Goal: Check status

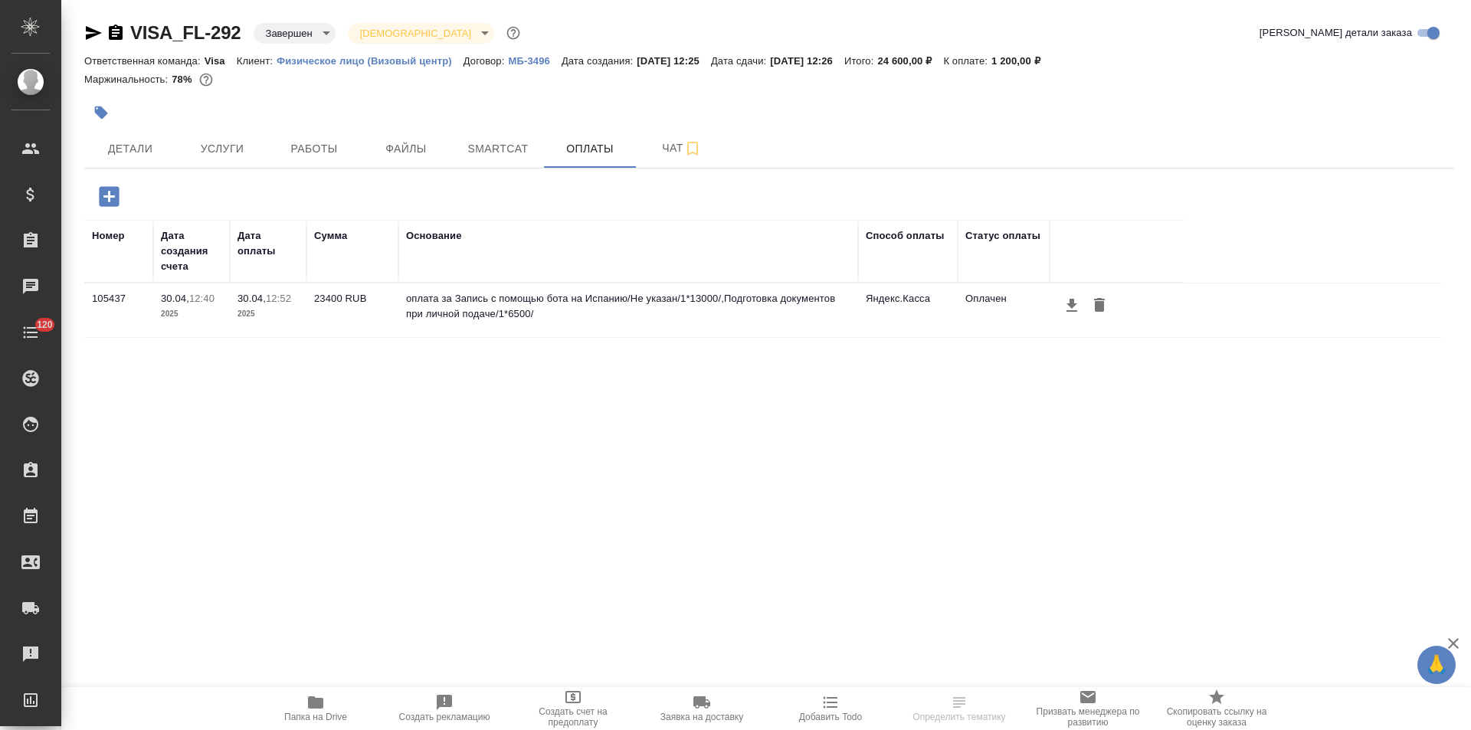
click at [116, 34] on icon "button" at bounding box center [116, 32] width 14 height 15
